Goal: Information Seeking & Learning: Understand process/instructions

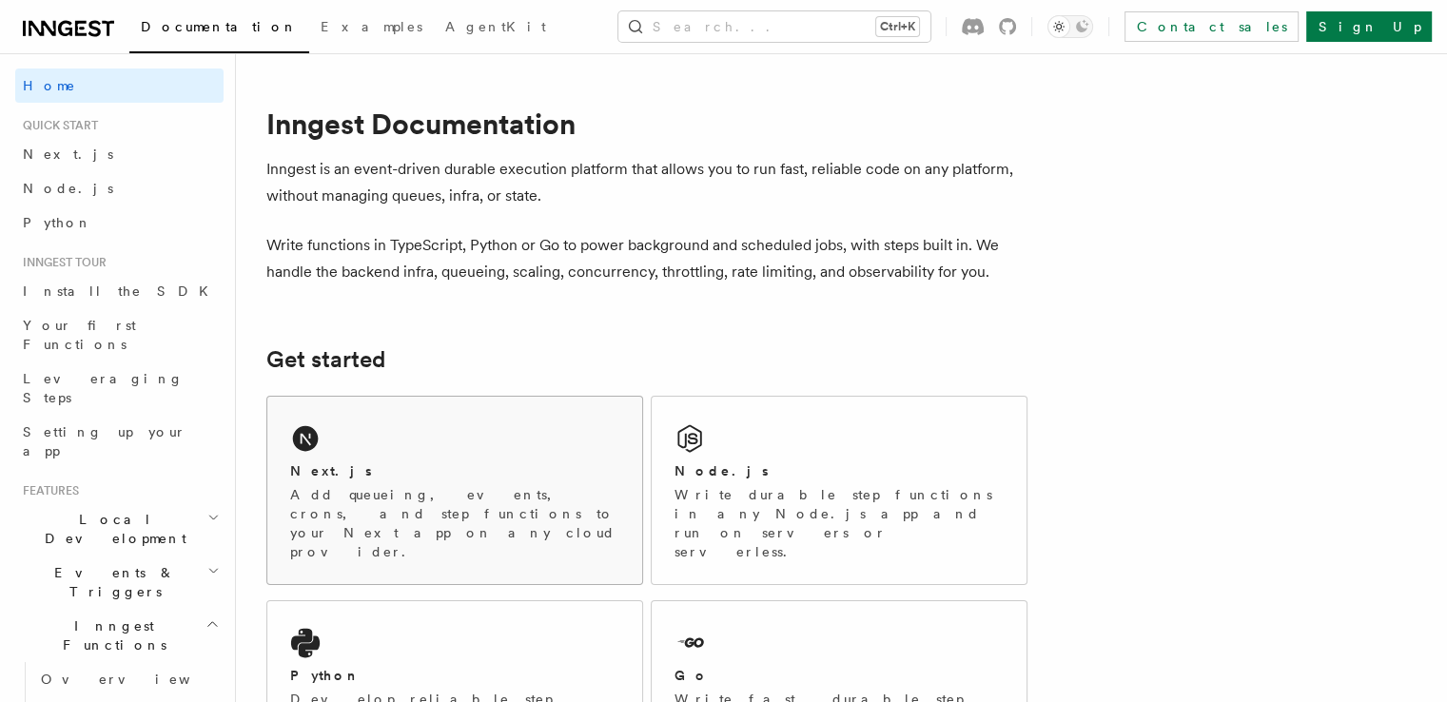
click at [413, 493] on p "Add queueing, events, crons, and step functions to your Next app on any cloud p…" at bounding box center [454, 523] width 329 height 76
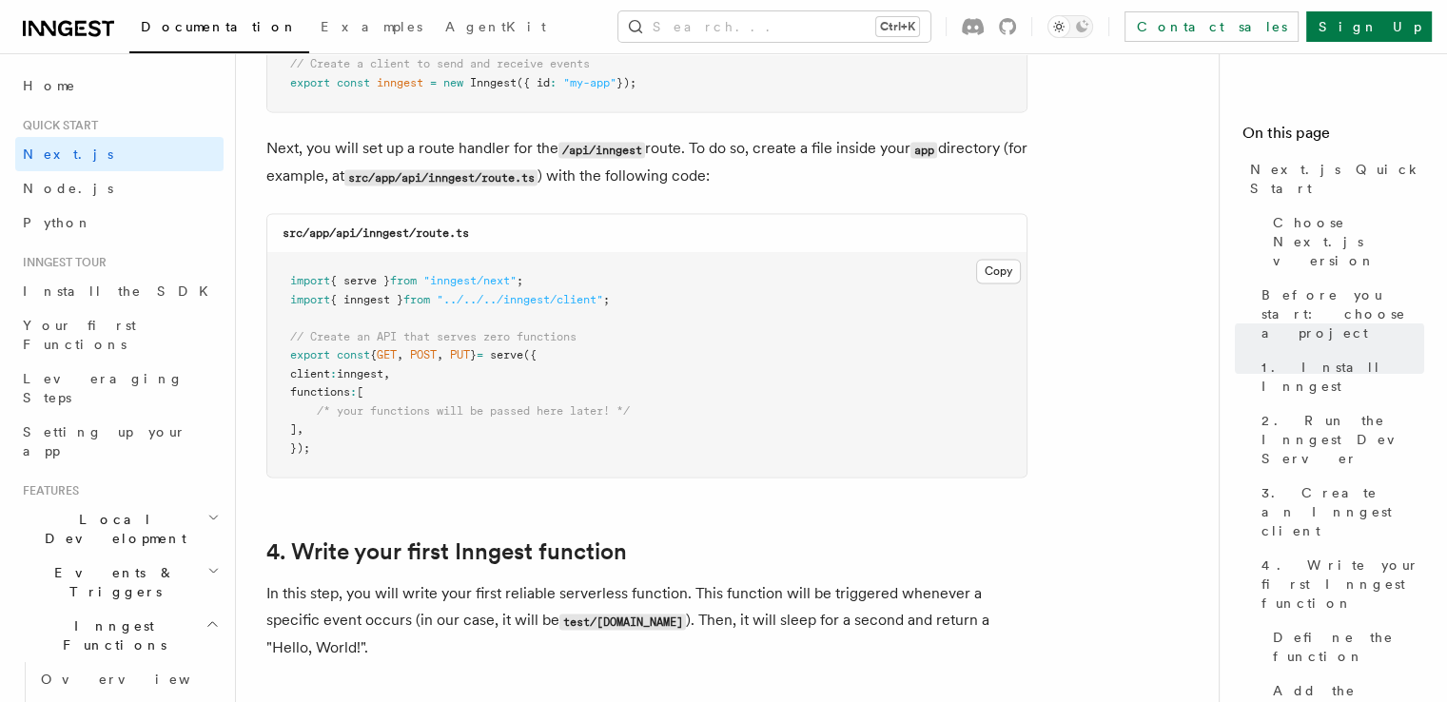
scroll to position [2663, 0]
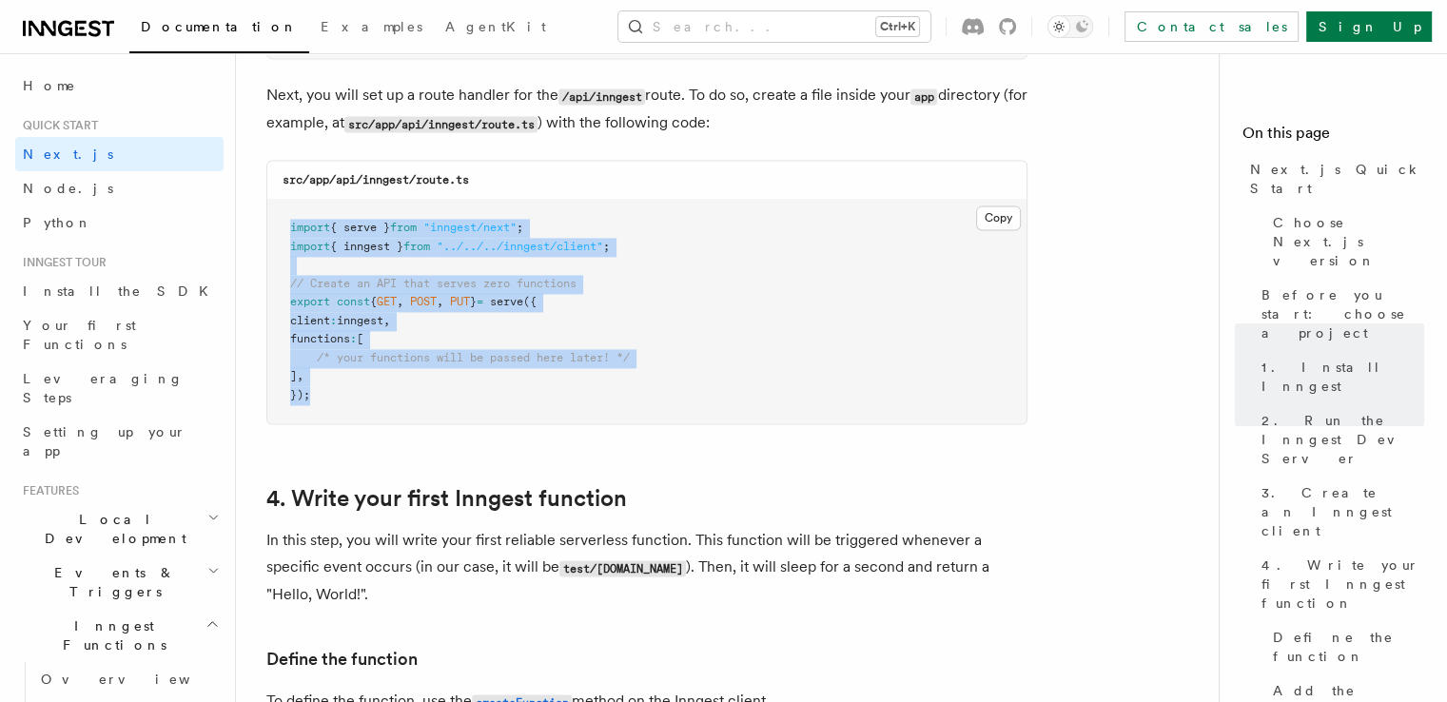
drag, startPoint x: 289, startPoint y: 225, endPoint x: 320, endPoint y: 406, distance: 183.3
click at [320, 406] on pre "import { serve } from "inngest/next" ; import { inngest } from "../../../innges…" at bounding box center [646, 312] width 759 height 224
copy code "import { serve } from "inngest/next" ; import { inngest } from "../../../innges…"
